Goal: Information Seeking & Learning: Find specific fact

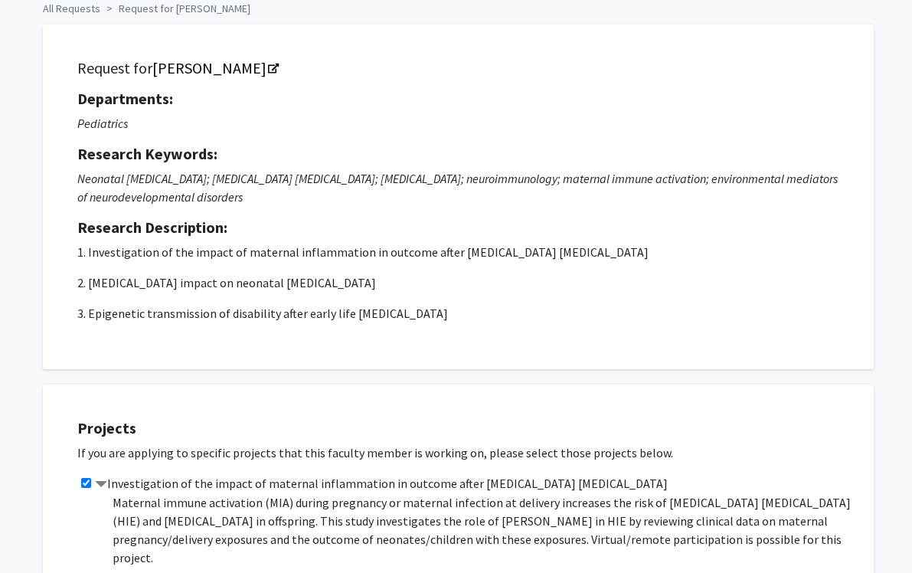
scroll to position [0, 7]
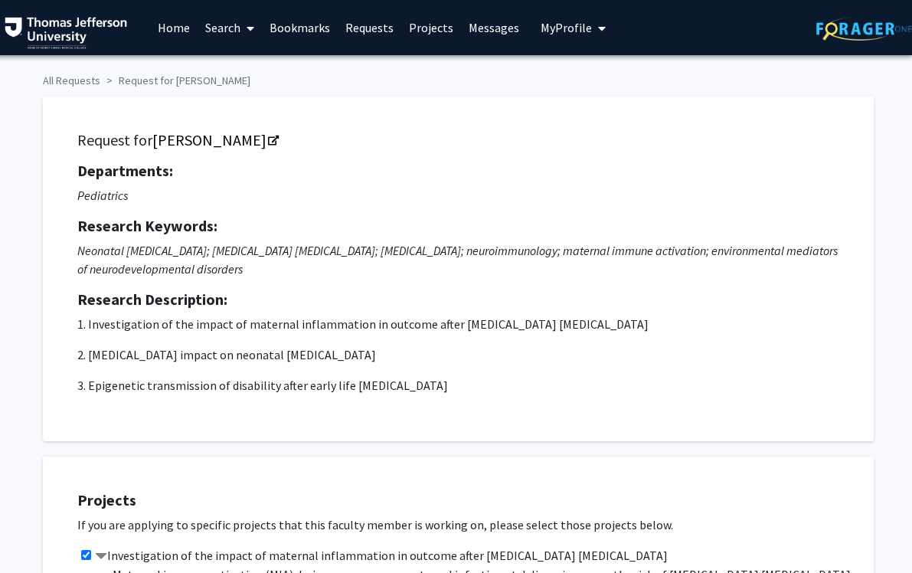
click at [549, 26] on span "My Profile" at bounding box center [566, 27] width 51 height 15
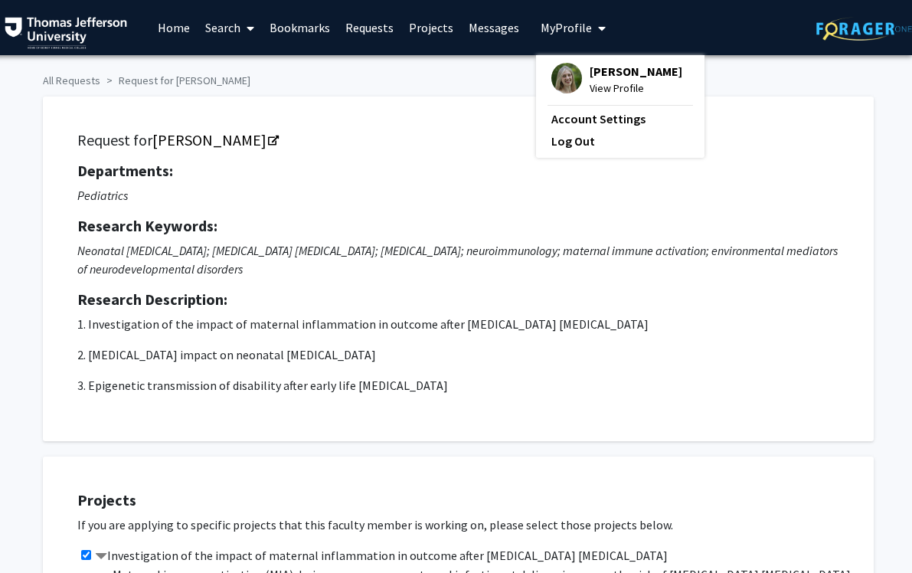
click at [552, 79] on img at bounding box center [567, 78] width 31 height 31
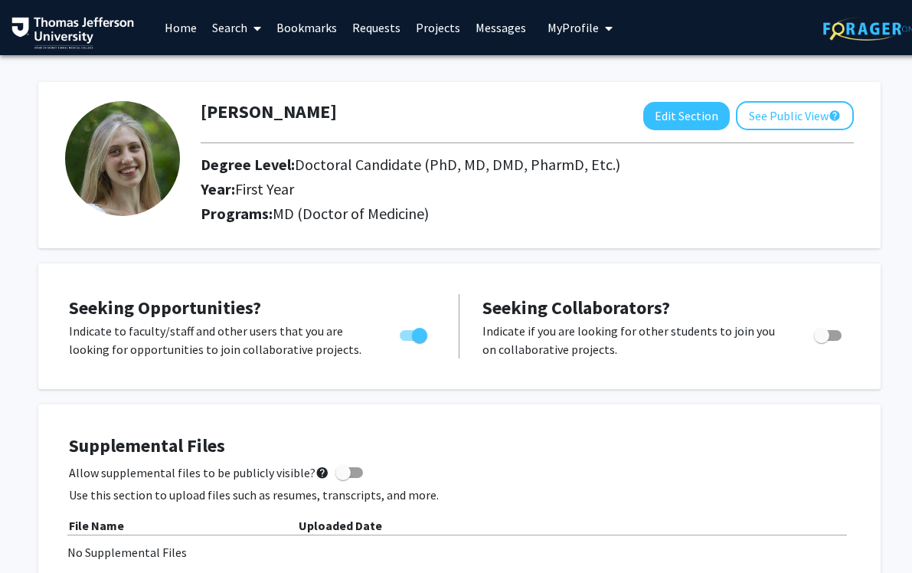
click at [170, 22] on link "Home" at bounding box center [180, 28] width 47 height 54
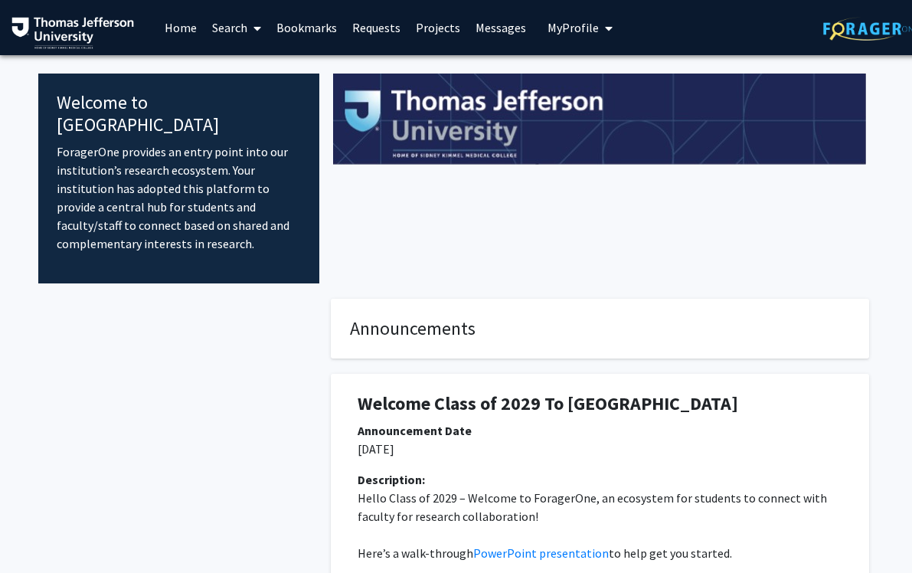
click at [224, 26] on link "Search" at bounding box center [237, 28] width 64 height 54
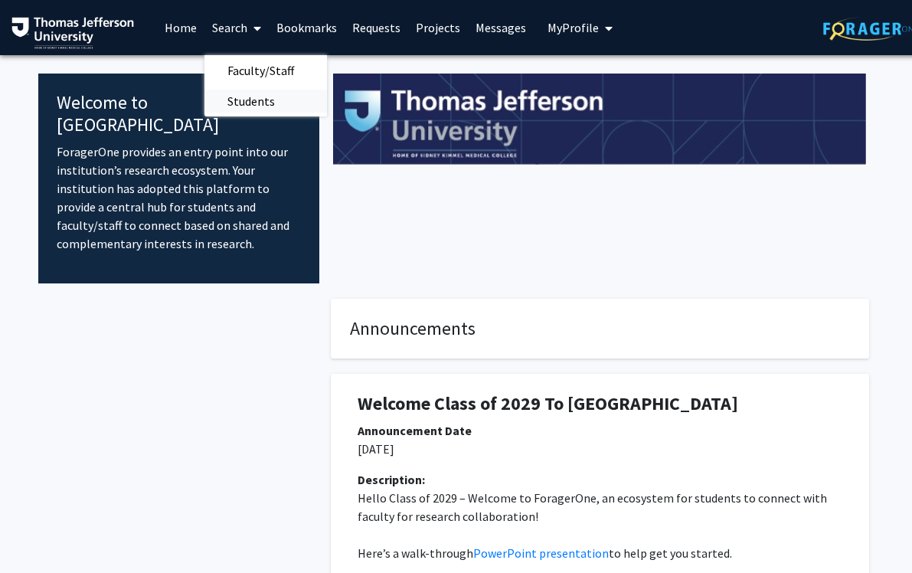
click at [240, 96] on span "Students" at bounding box center [251, 101] width 93 height 31
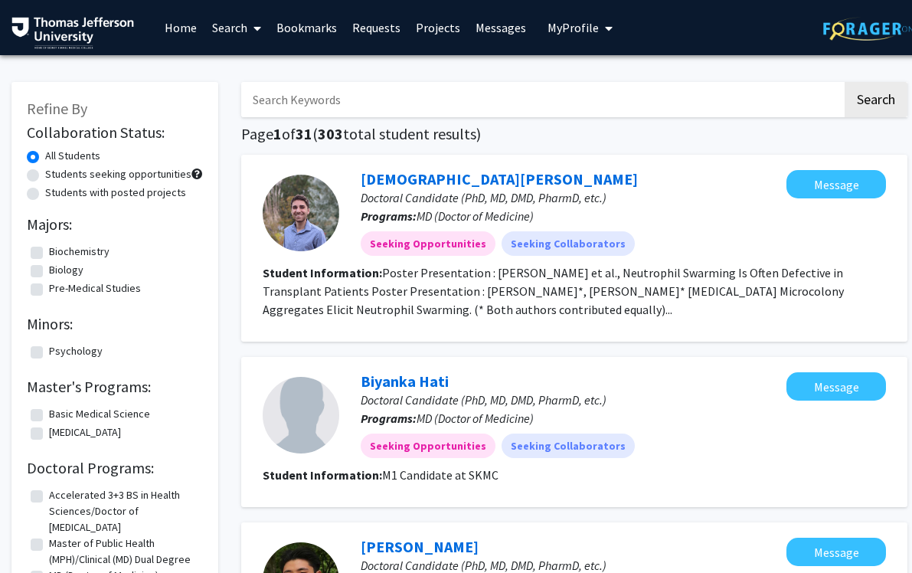
click at [424, 110] on input "Search Keywords" at bounding box center [541, 99] width 601 height 35
type input "mia"
click at [845, 82] on button "Search" at bounding box center [876, 99] width 63 height 35
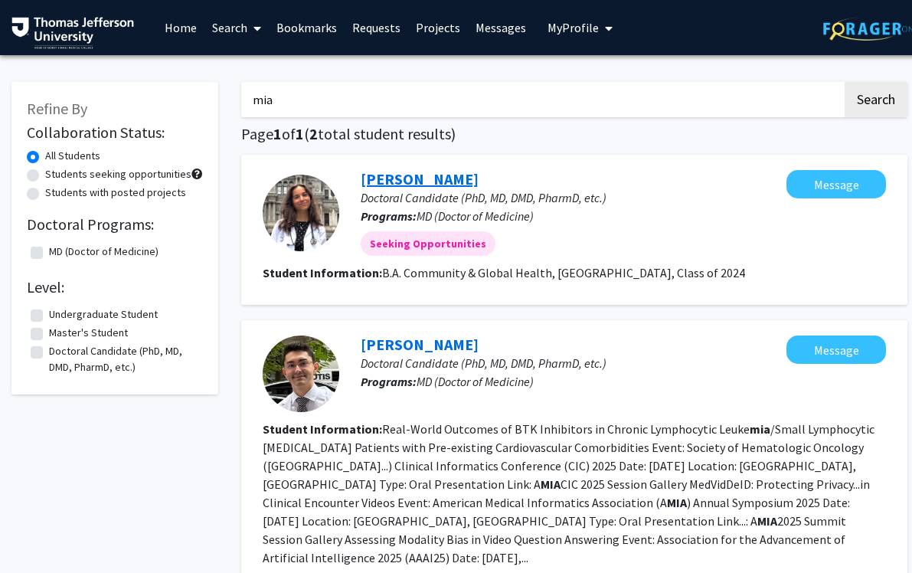
click at [387, 179] on link "[PERSON_NAME]" at bounding box center [420, 178] width 118 height 19
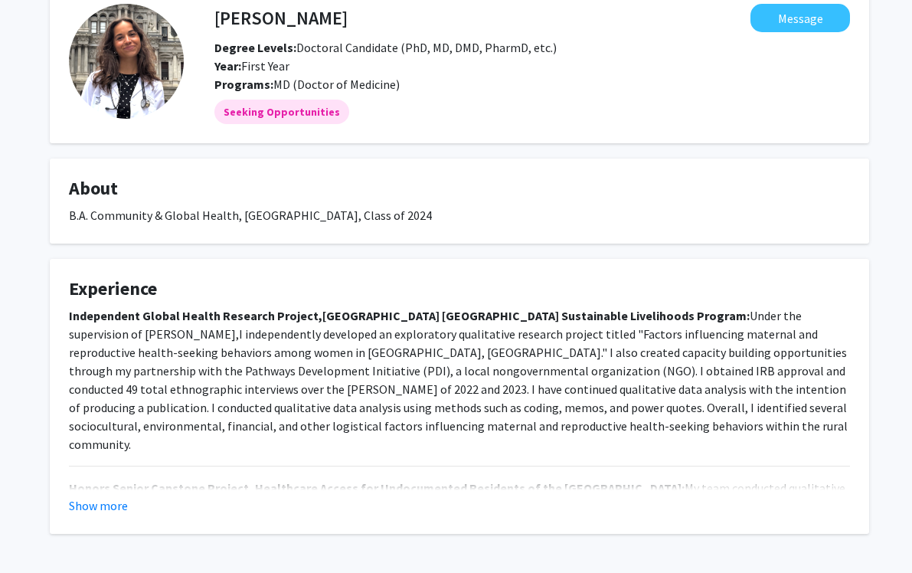
scroll to position [138, 0]
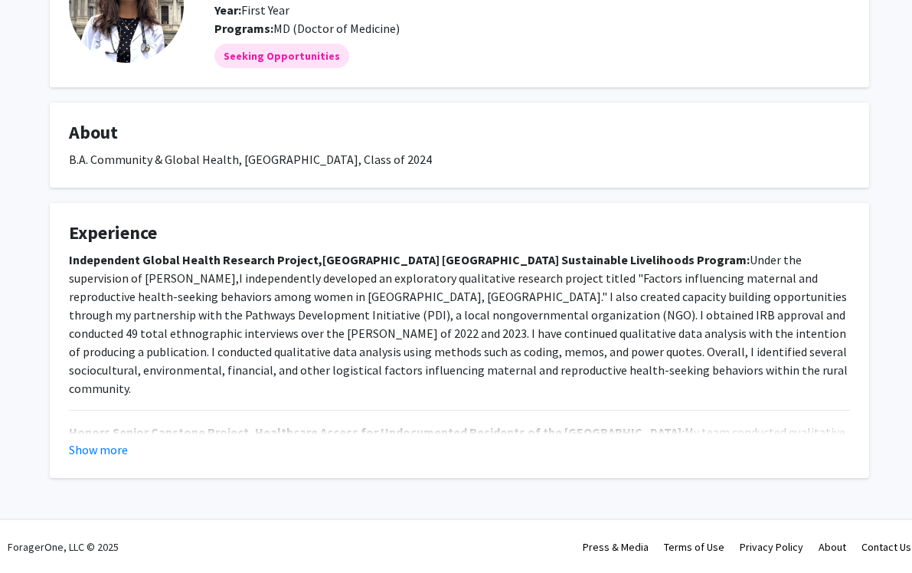
click at [188, 454] on div "Show more" at bounding box center [459, 449] width 781 height 18
click at [118, 444] on button "Show more" at bounding box center [98, 449] width 59 height 18
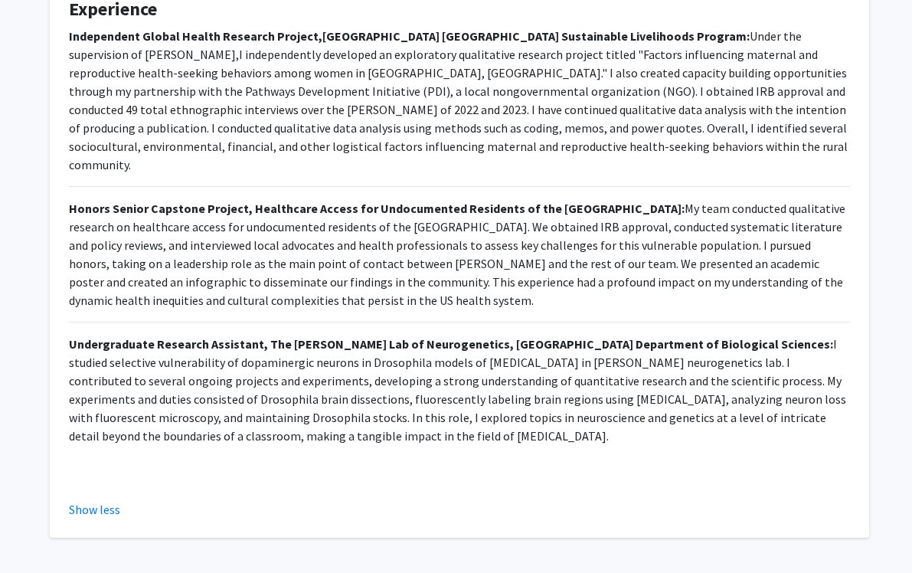
scroll to position [0, 0]
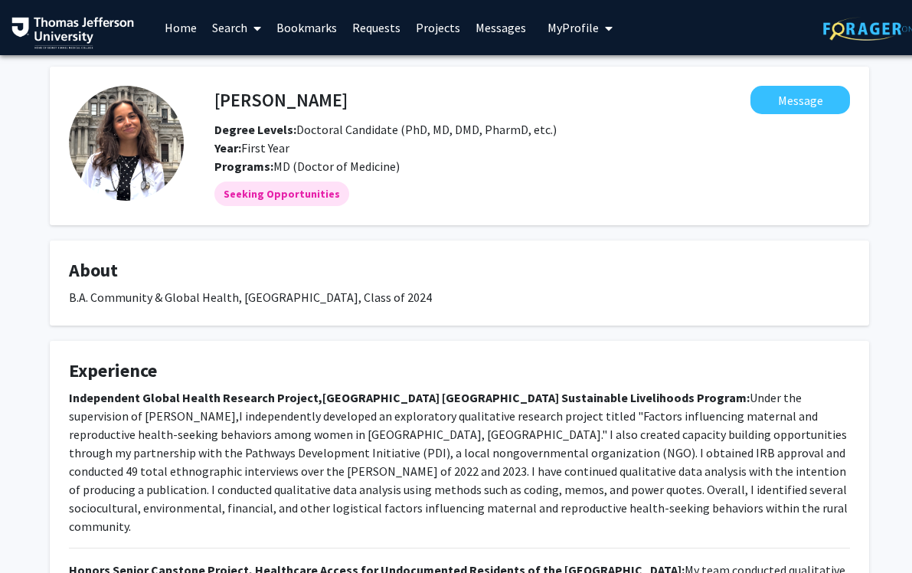
click at [188, 23] on link "Home" at bounding box center [180, 28] width 47 height 54
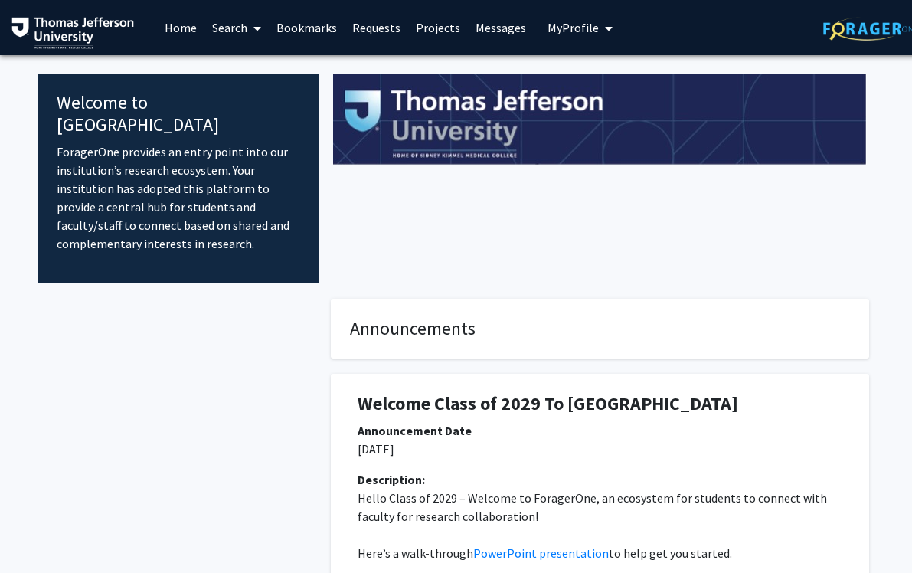
click at [578, 37] on button "My Profile" at bounding box center [580, 27] width 74 height 55
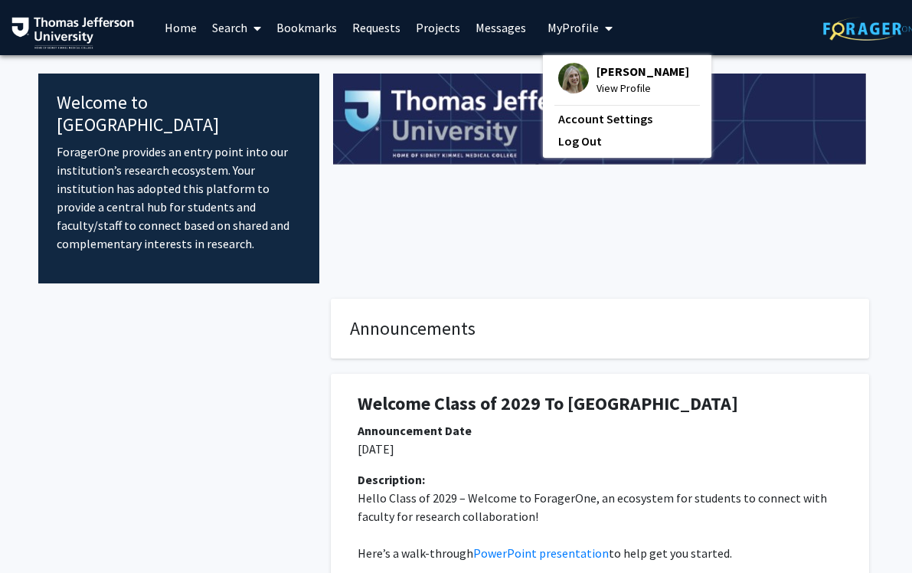
click at [584, 85] on div "[PERSON_NAME] View Profile" at bounding box center [623, 80] width 131 height 34
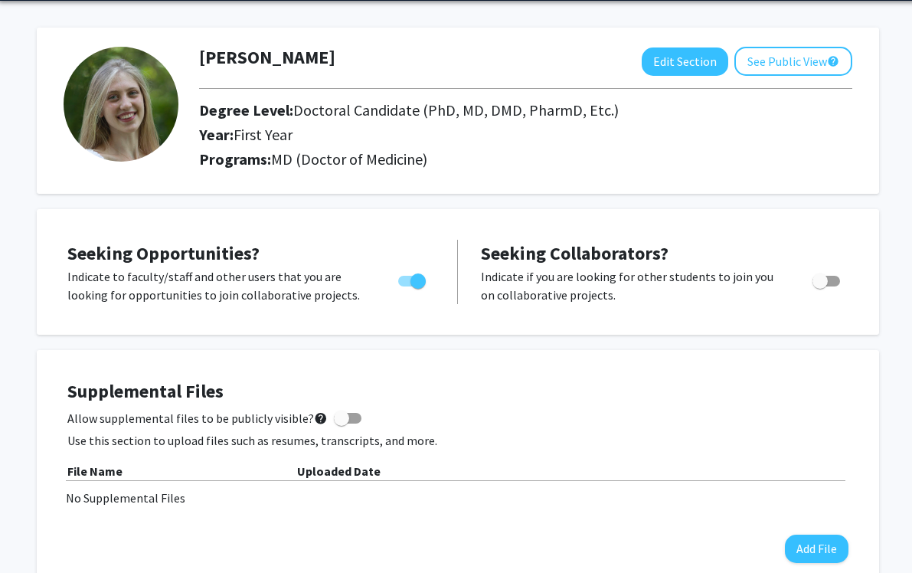
scroll to position [0, 2]
